Goal: Find specific page/section: Find specific page/section

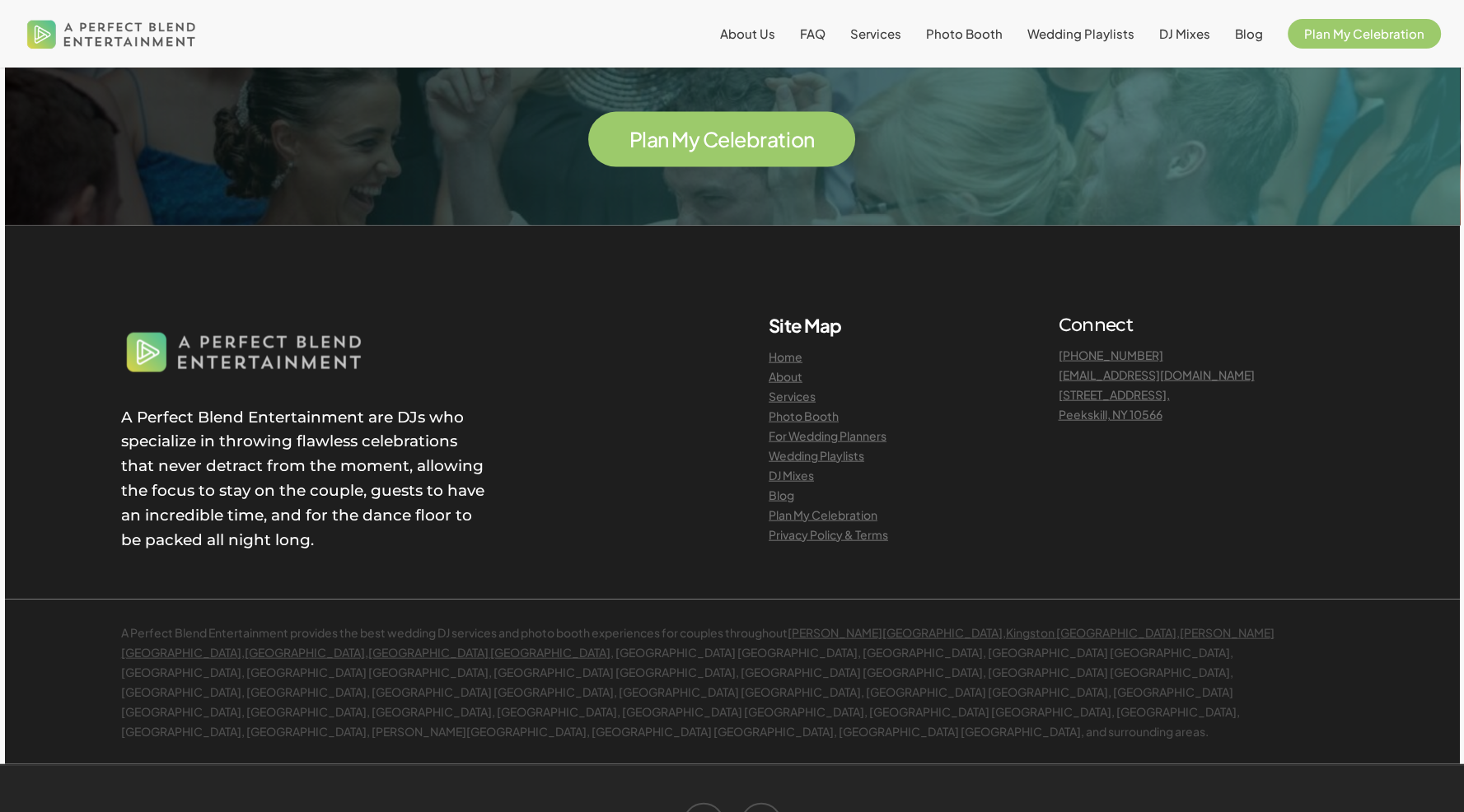
scroll to position [4413, 0]
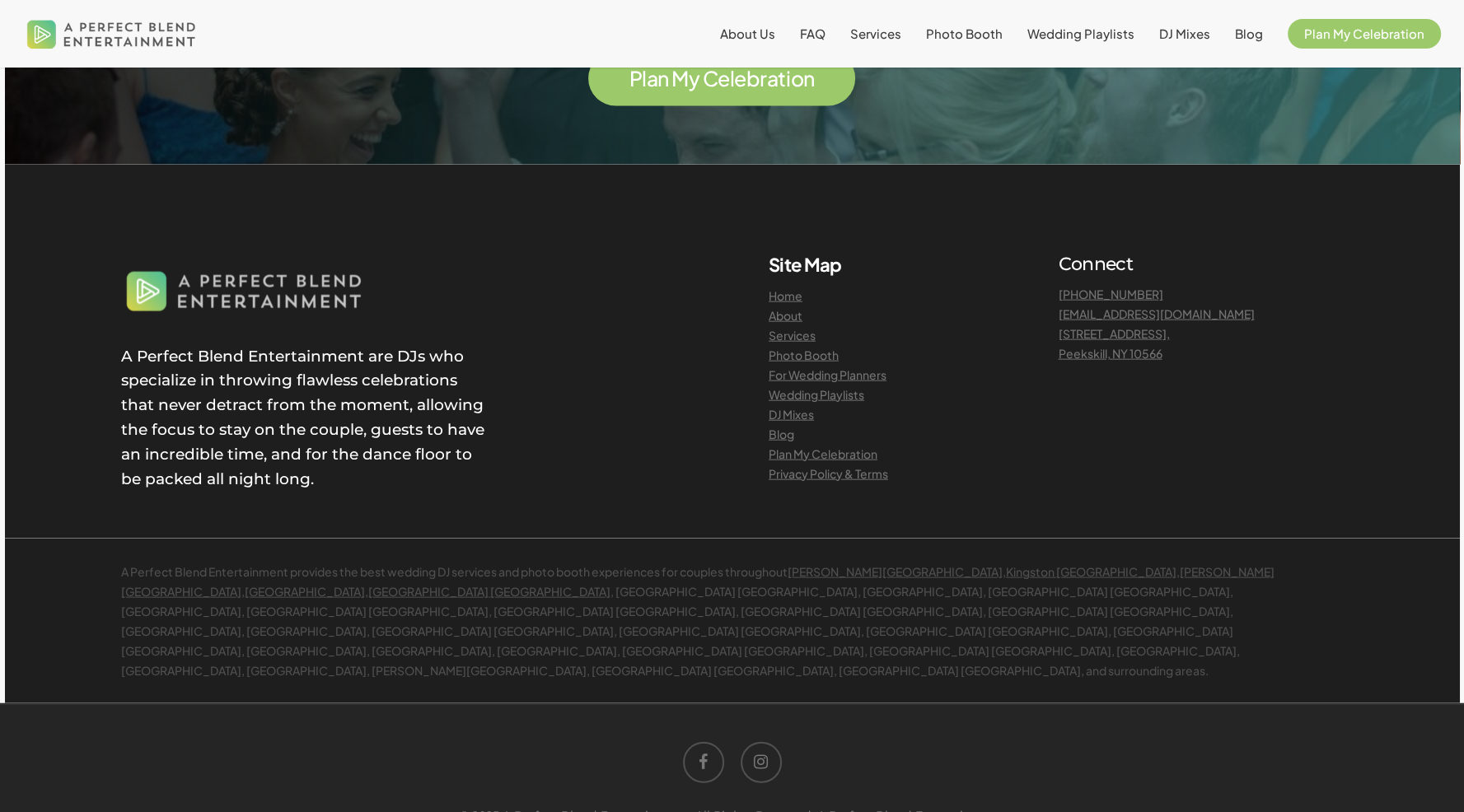
click at [787, 328] on link "Services" at bounding box center [791, 335] width 47 height 14
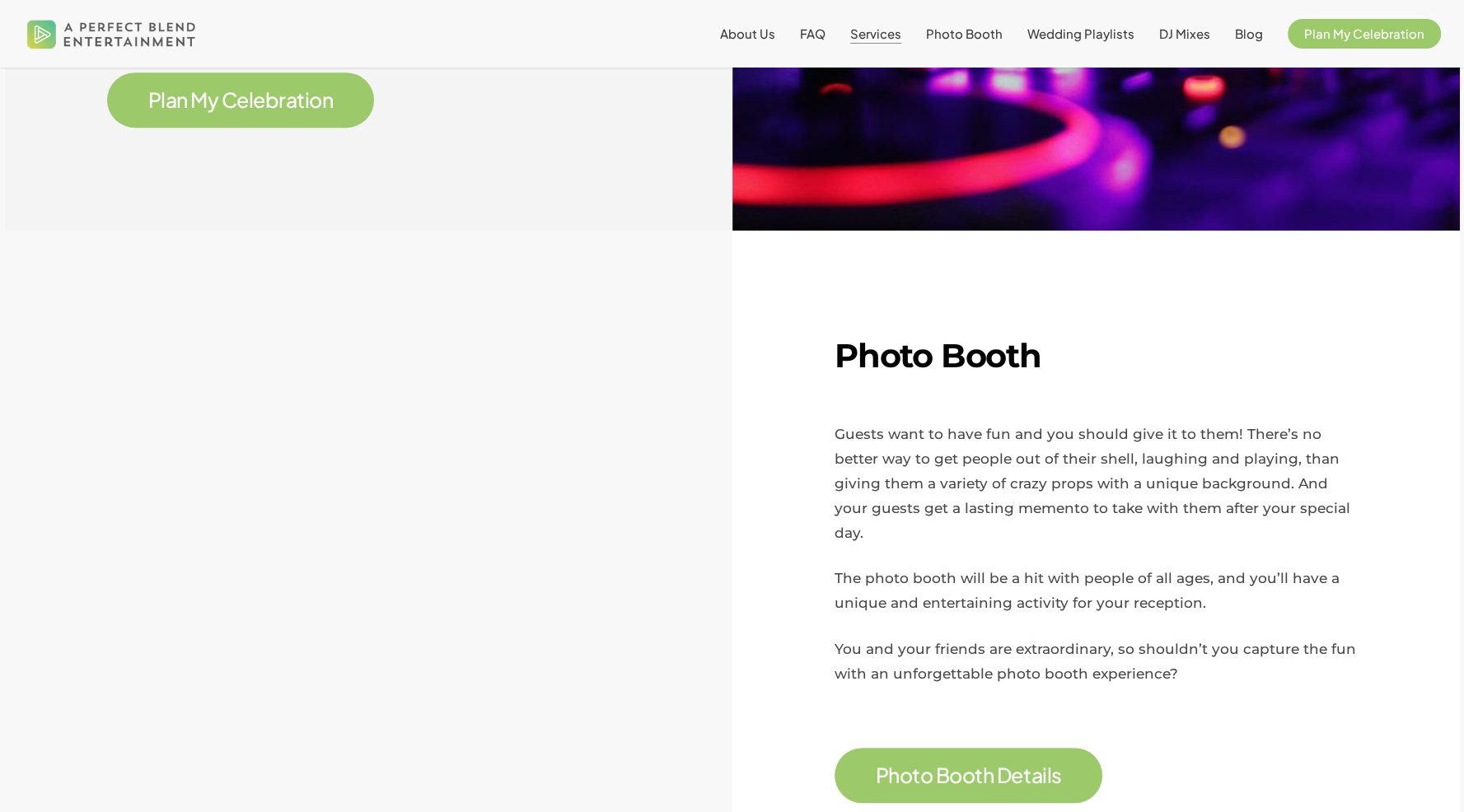
scroll to position [1051, 0]
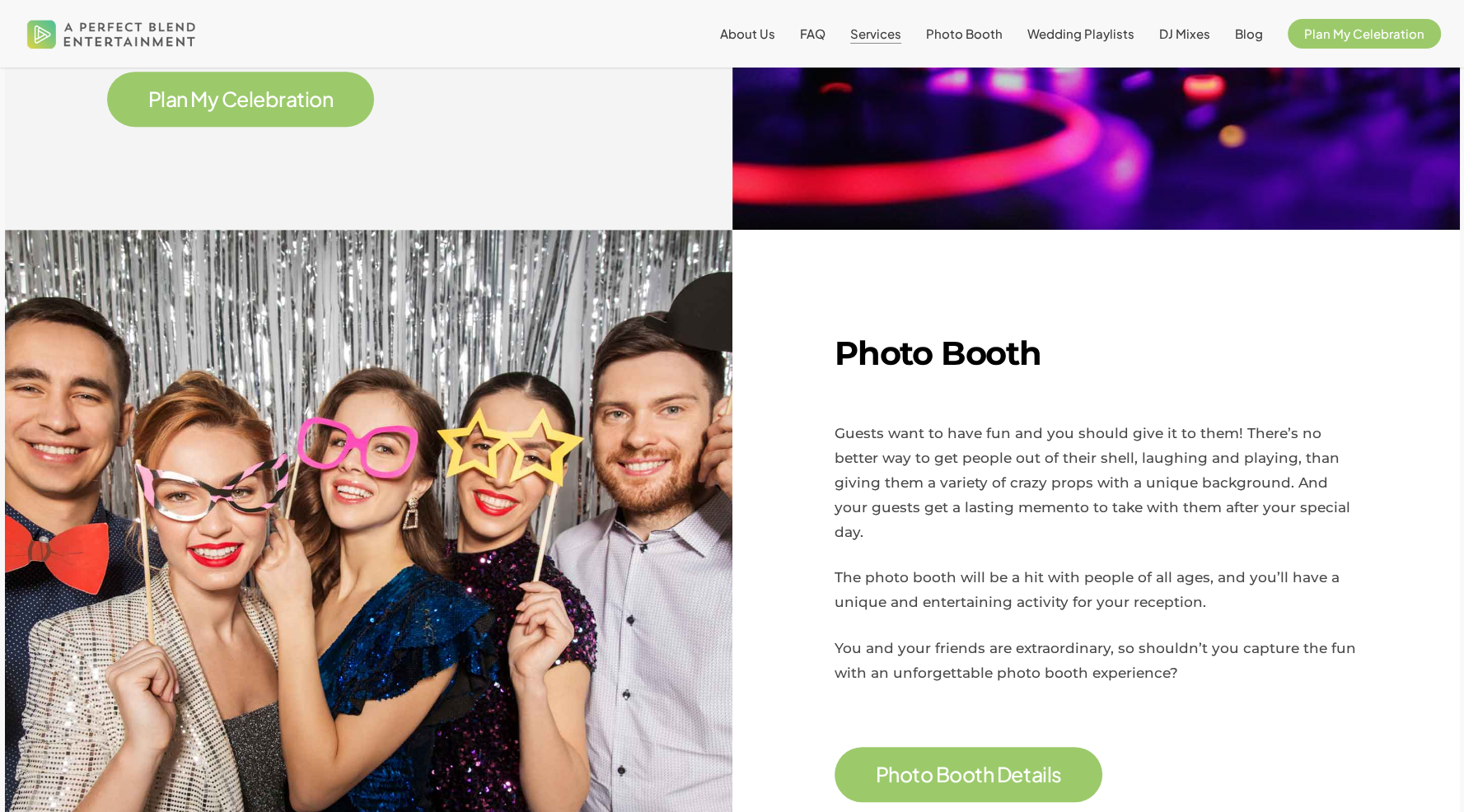
click at [328, 124] on span "P l a n M y C e l e b r a t i o n" at bounding box center [241, 98] width 267 height 55
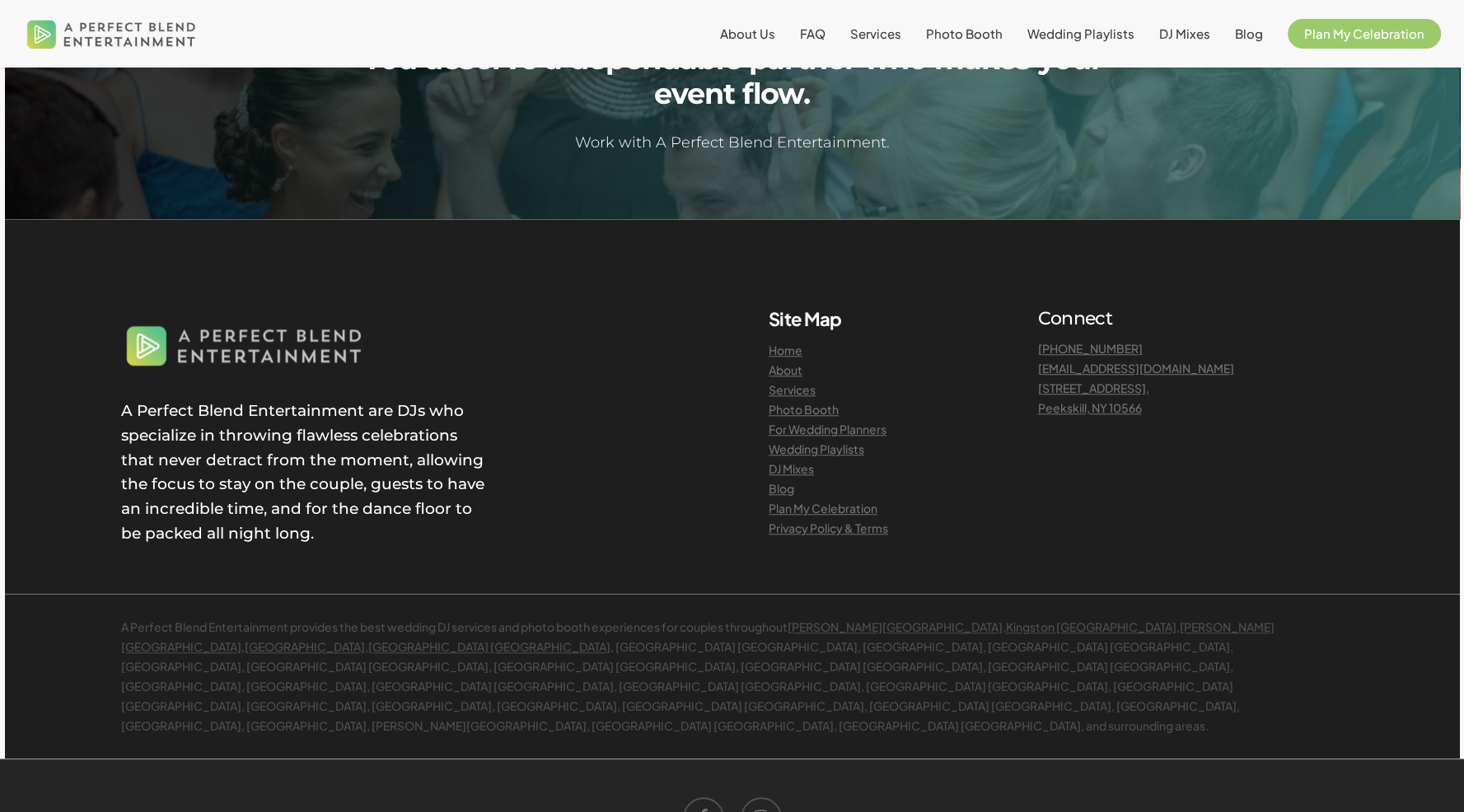
scroll to position [1824, 0]
